Goal: Transaction & Acquisition: Purchase product/service

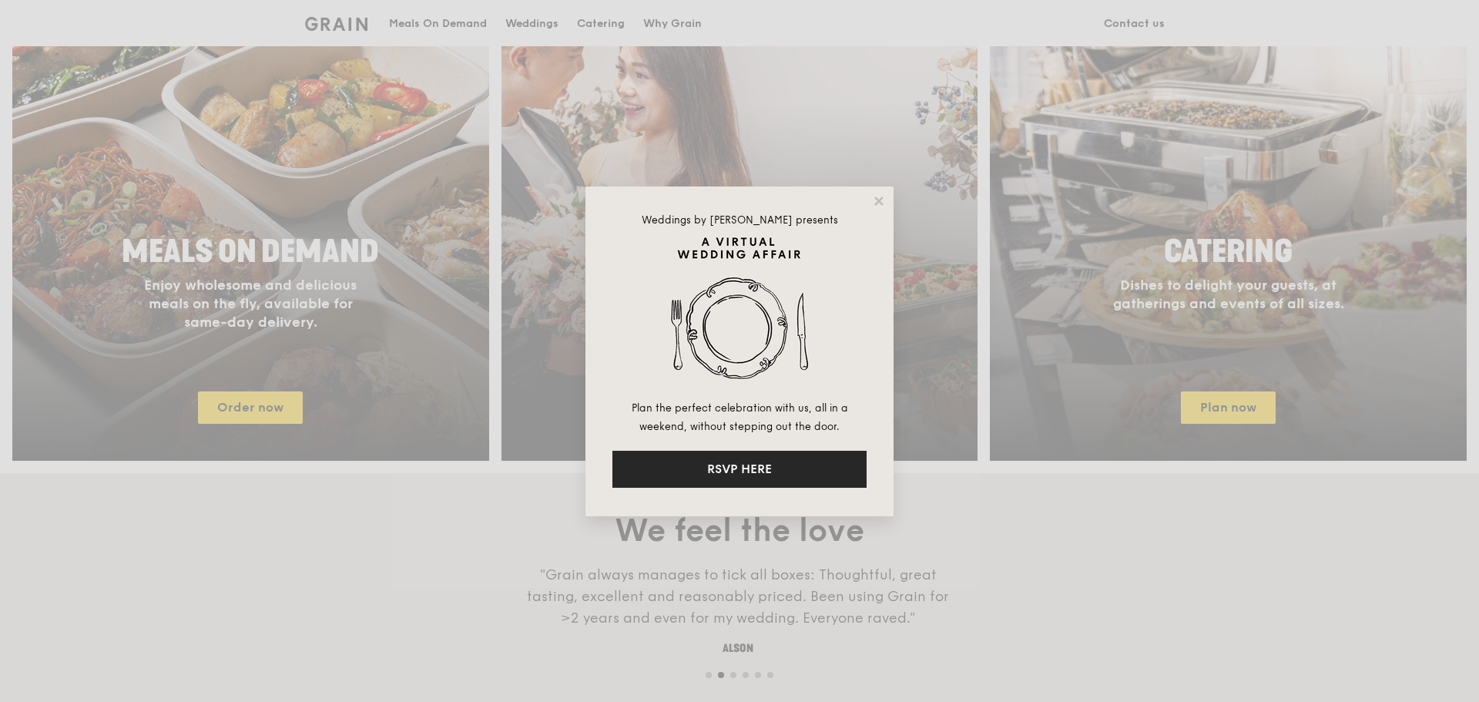
click at [710, 460] on button "RSVP HERE" at bounding box center [740, 469] width 254 height 37
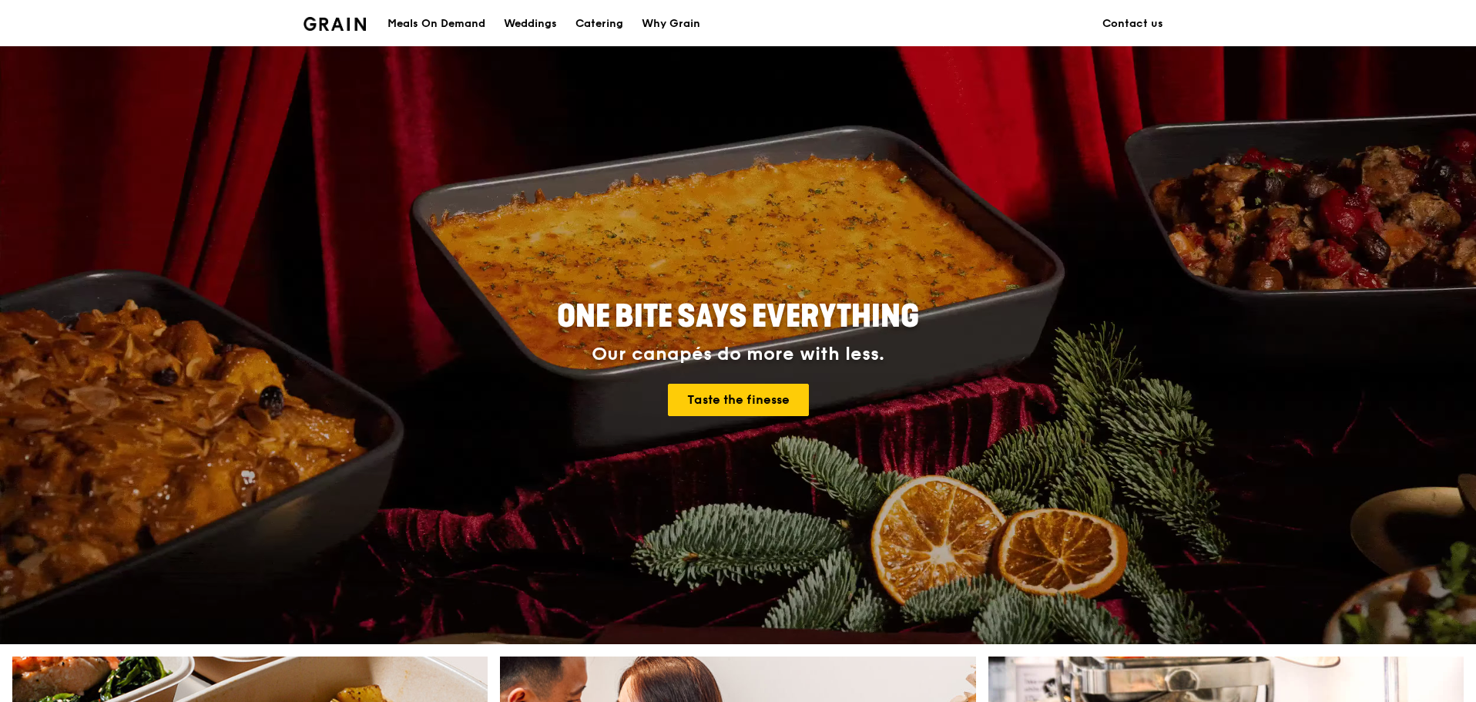
scroll to position [308, 0]
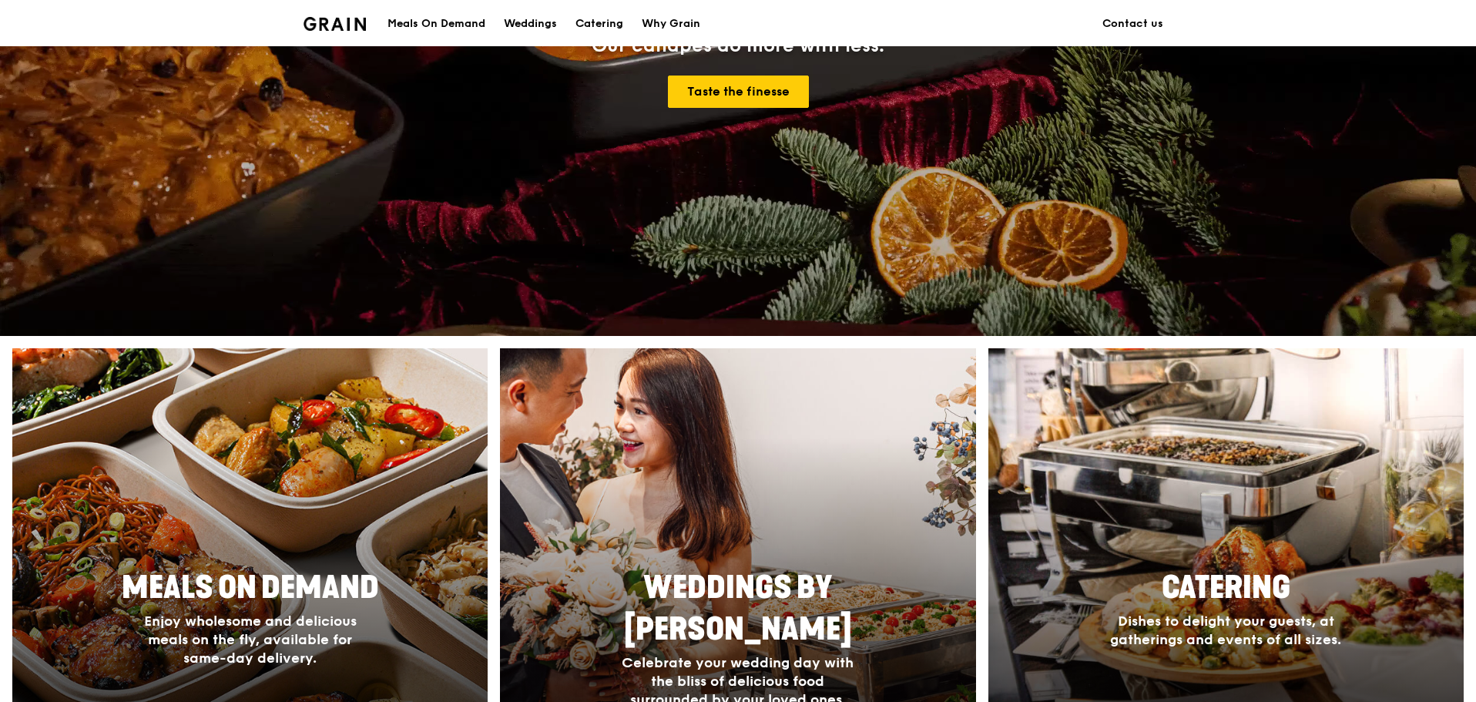
click at [250, 579] on span "Meals On Demand" at bounding box center [250, 587] width 257 height 37
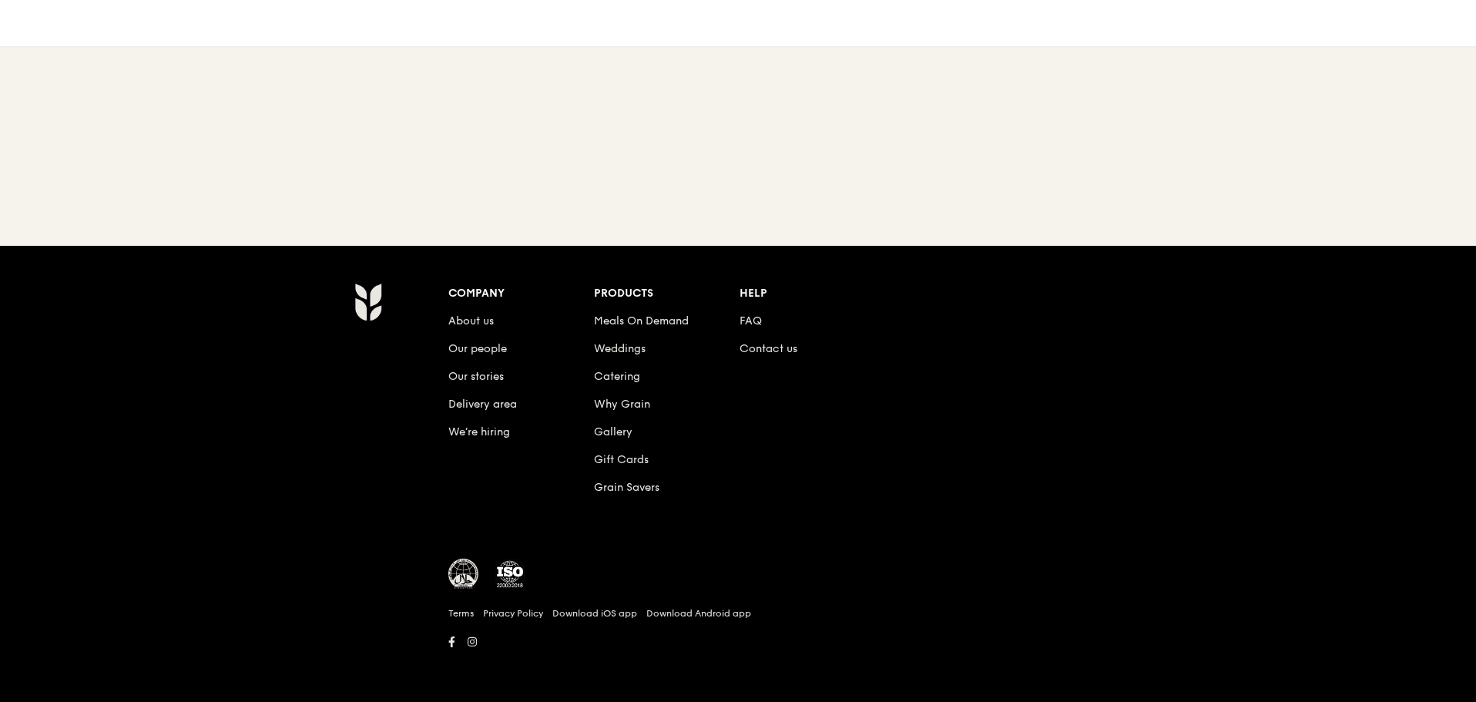
scroll to position [129, 0]
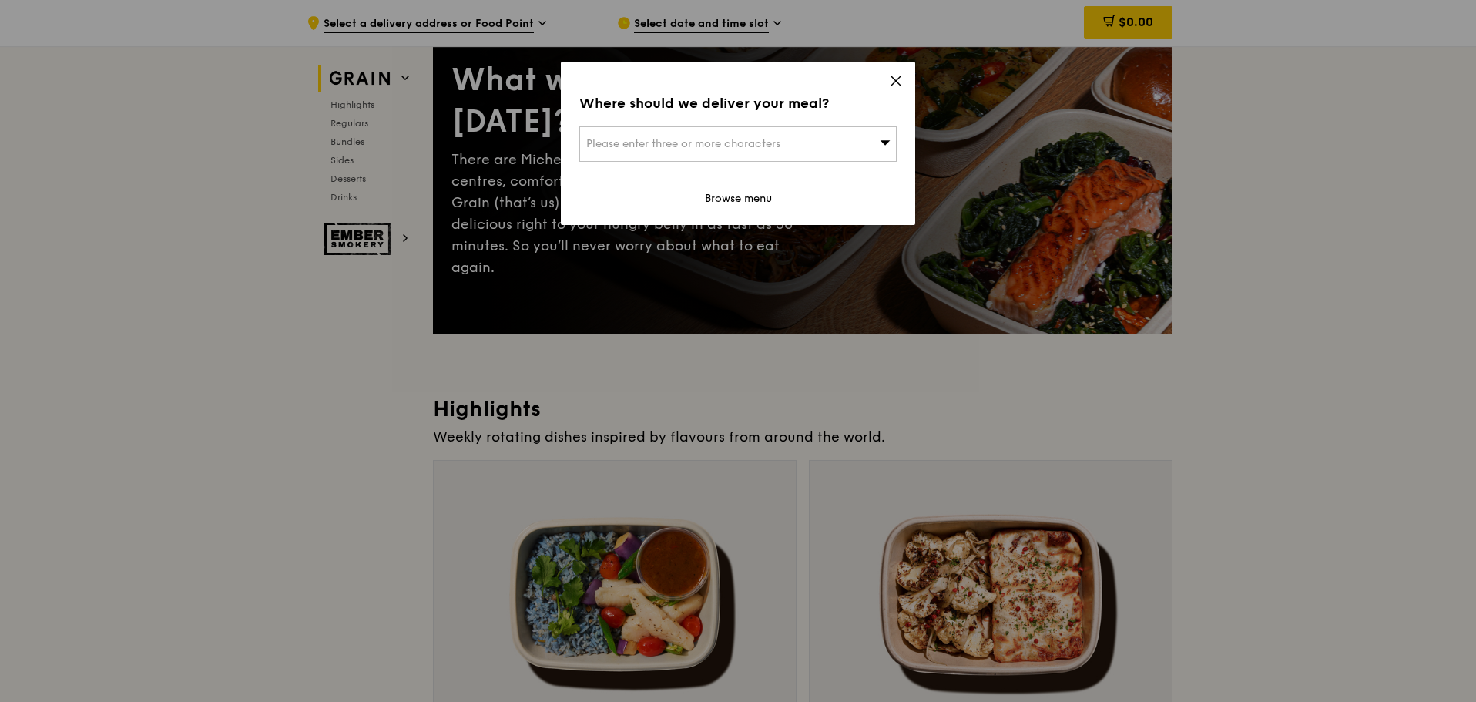
click at [891, 80] on icon at bounding box center [896, 81] width 14 height 14
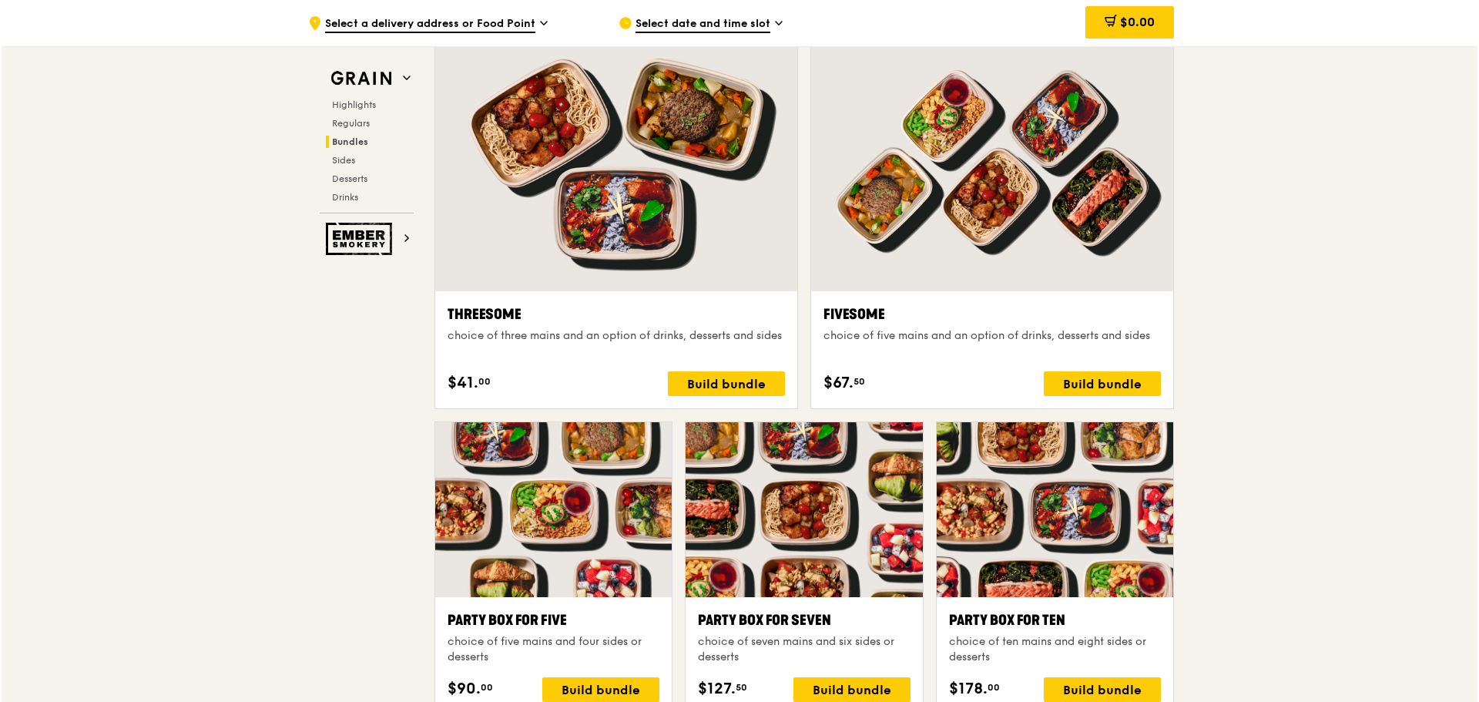
scroll to position [2902, 0]
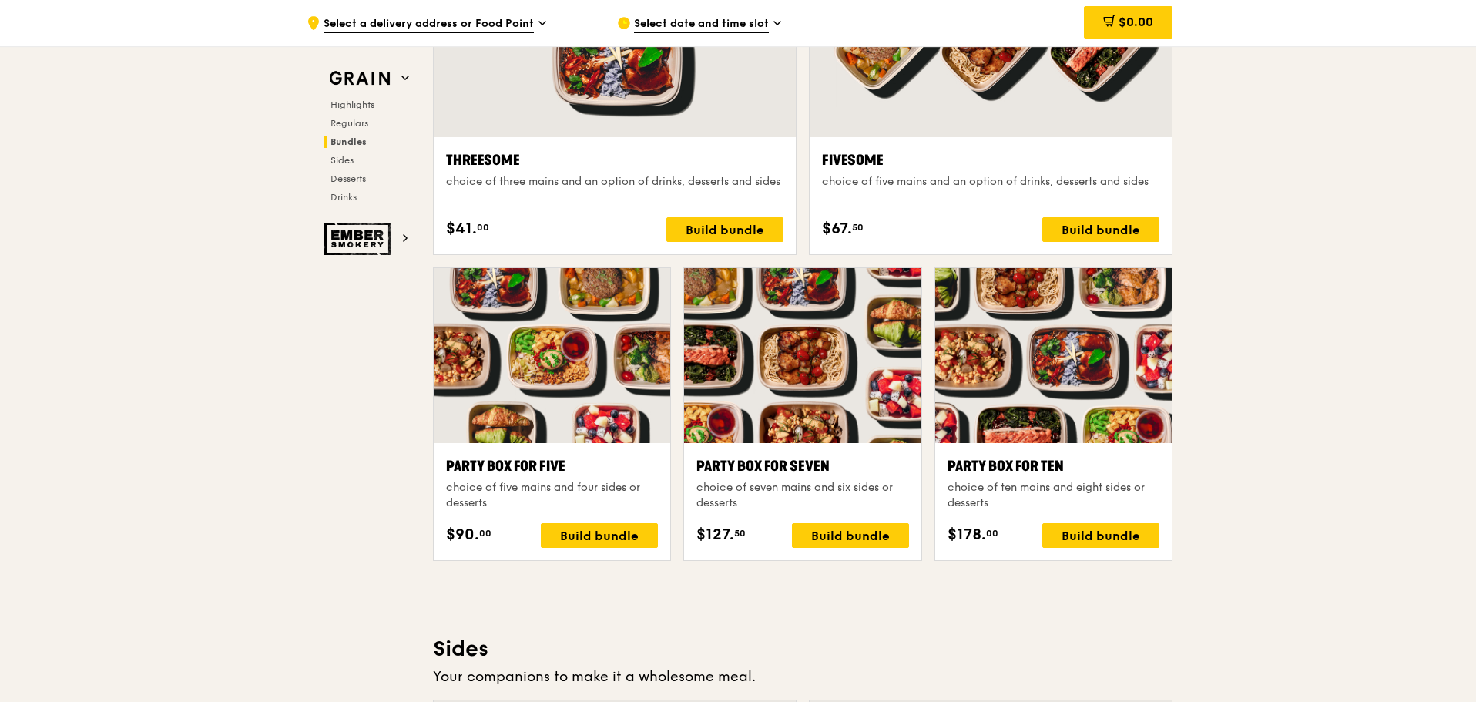
click at [844, 490] on div "choice of seven mains and six sides or desserts" at bounding box center [802, 495] width 212 height 31
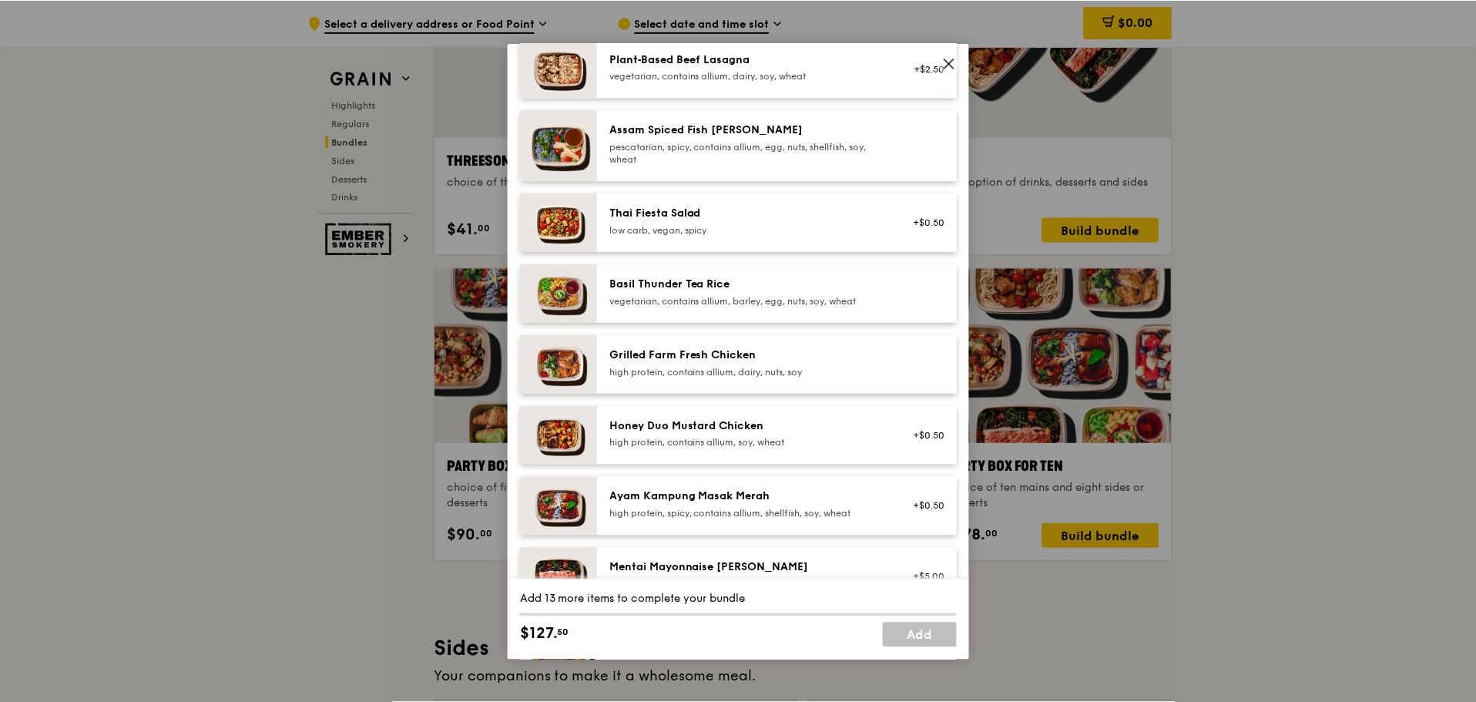
scroll to position [0, 0]
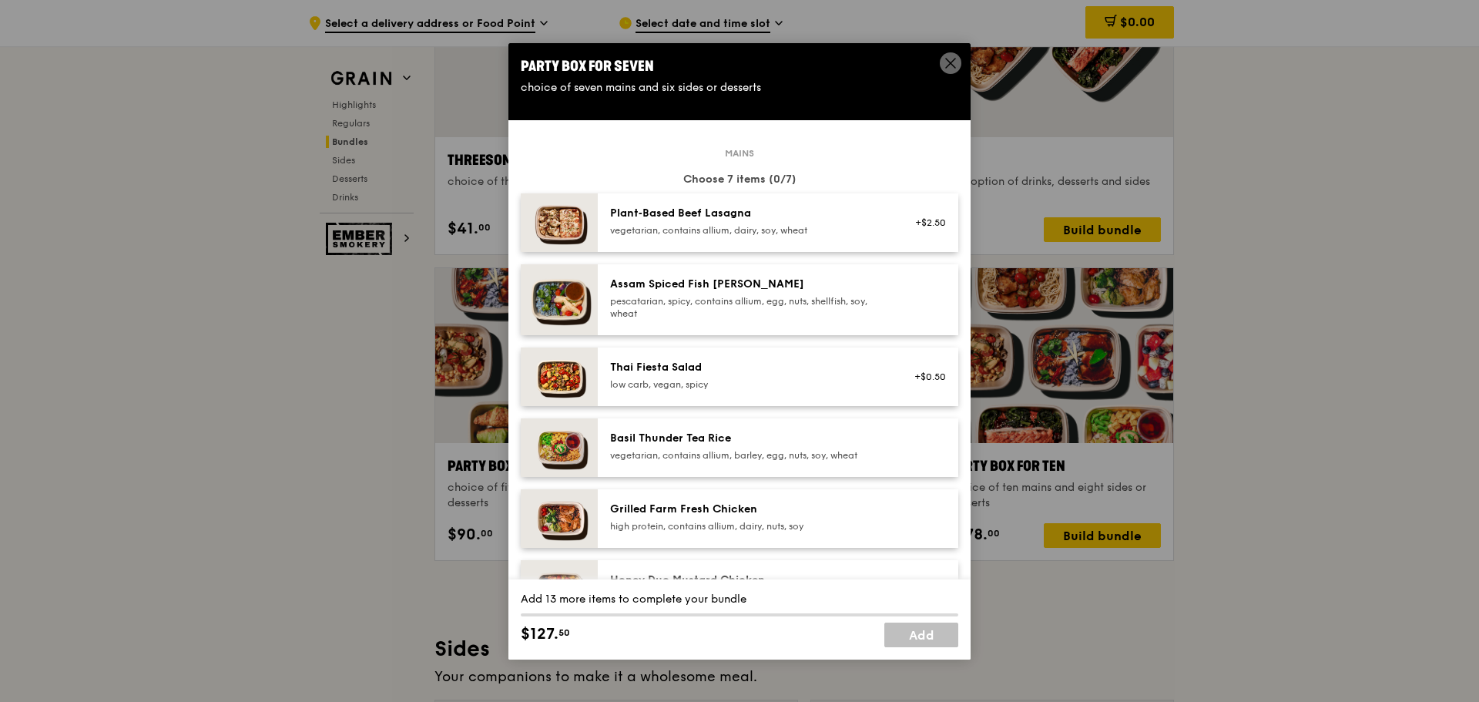
click at [946, 66] on icon at bounding box center [951, 63] width 14 height 14
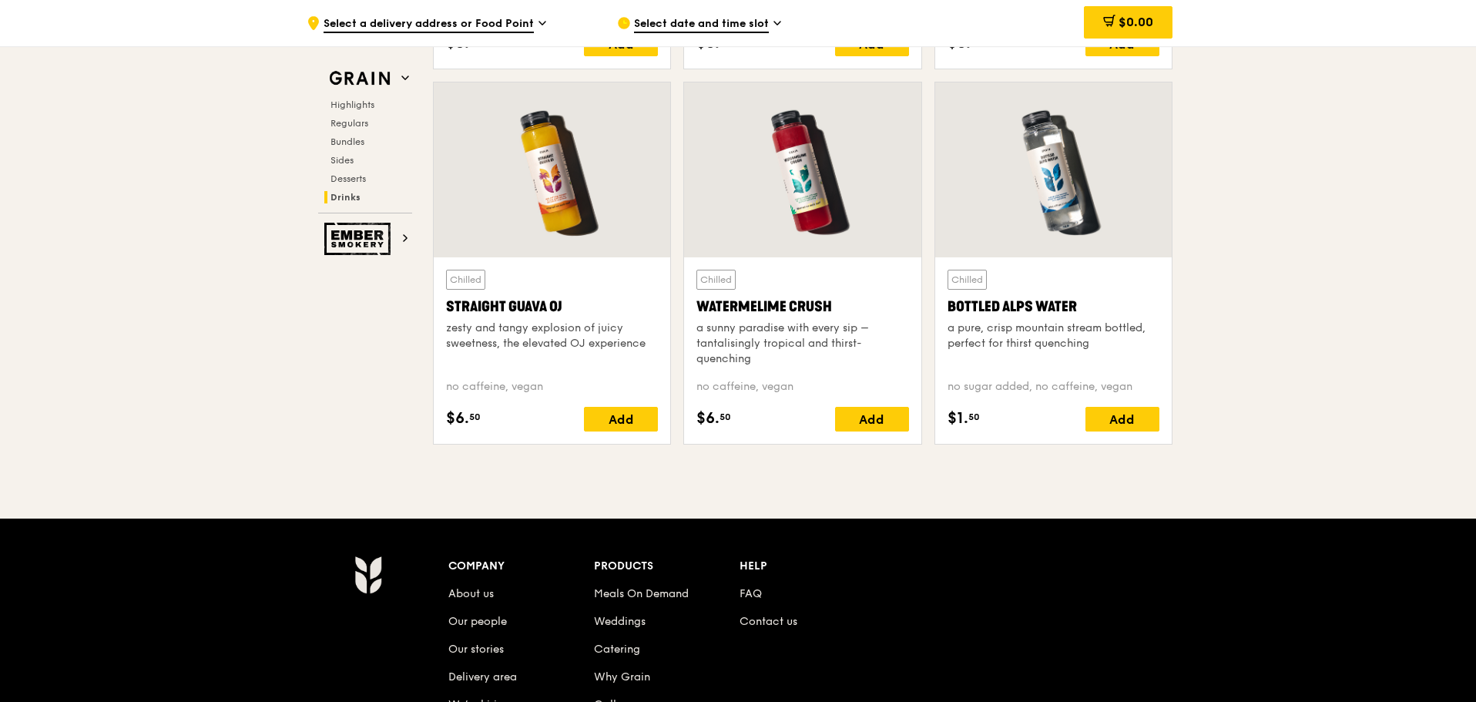
scroll to position [6411, 0]
